Goal: Task Accomplishment & Management: Complete application form

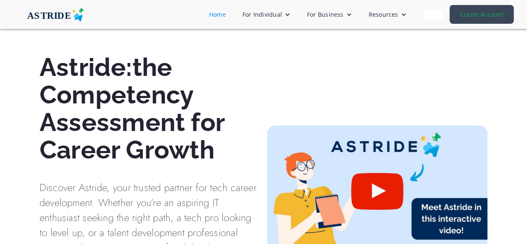
click at [485, 15] on link "Create Account" at bounding box center [482, 14] width 64 height 19
click at [465, 19] on link "Create Account" at bounding box center [482, 14] width 64 height 19
click at [273, 13] on div "For Individual" at bounding box center [263, 14] width 40 height 9
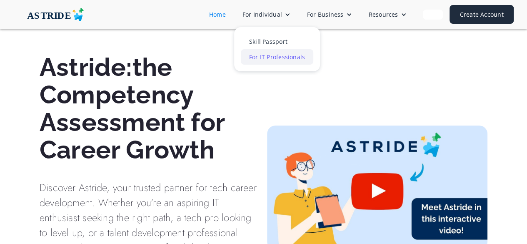
click at [267, 56] on link "For IT Professionals" at bounding box center [277, 56] width 73 height 15
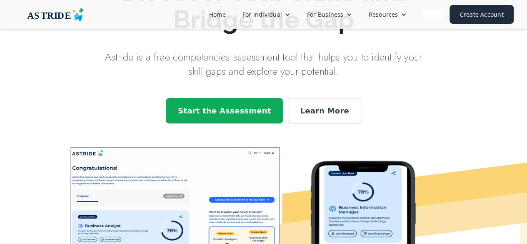
scroll to position [63, 0]
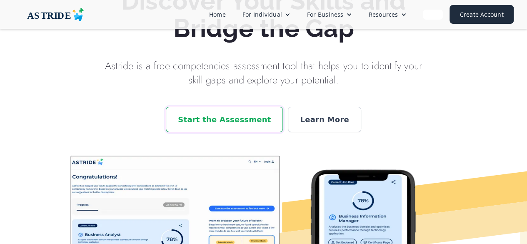
click at [234, 114] on div "Start the Assessment" at bounding box center [224, 119] width 93 height 11
